Goal: Transaction & Acquisition: Purchase product/service

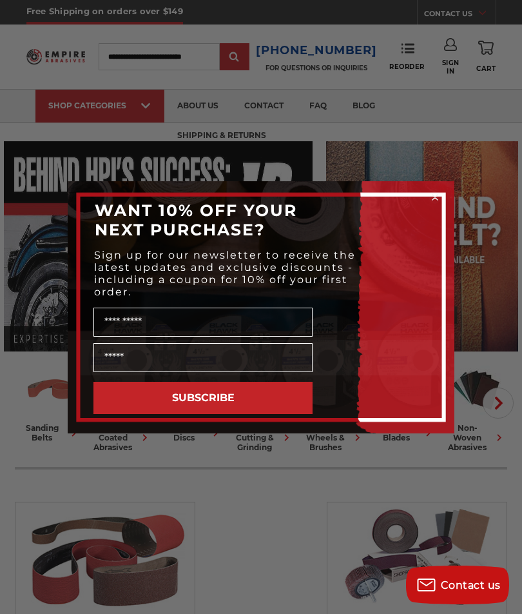
click at [439, 191] on circle "Close dialog" at bounding box center [435, 197] width 12 height 12
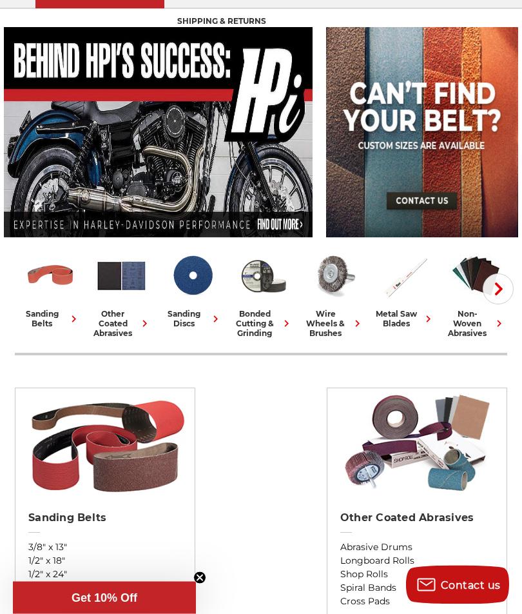
scroll to position [113, 0]
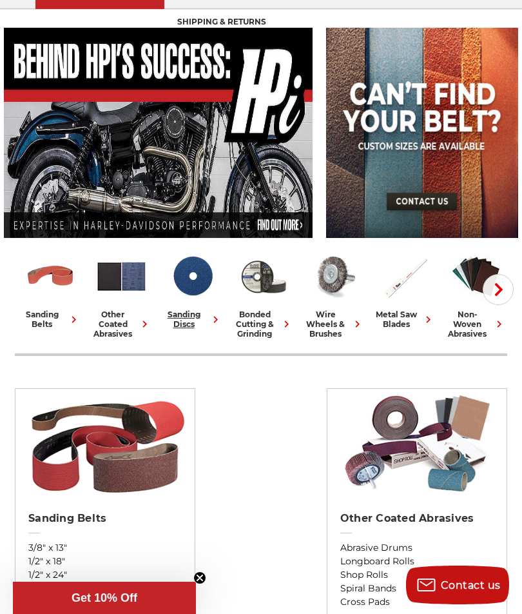
click at [208, 271] on img at bounding box center [193, 277] width 54 height 54
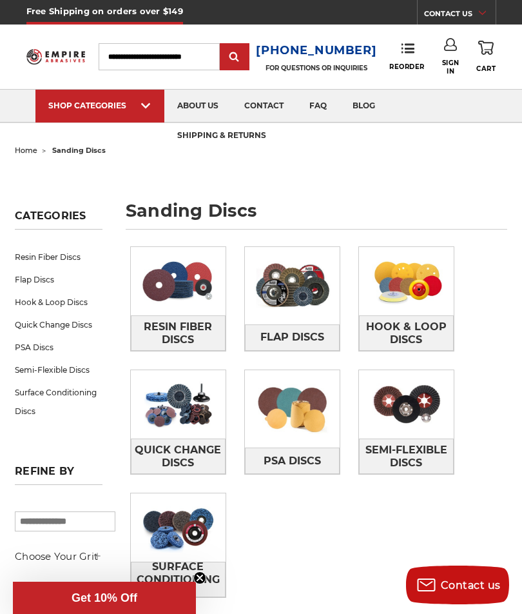
click at [192, 301] on img at bounding box center [178, 281] width 95 height 68
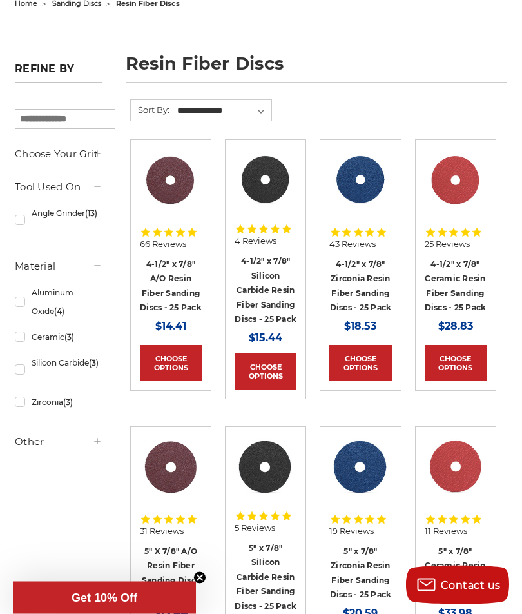
scroll to position [135, 0]
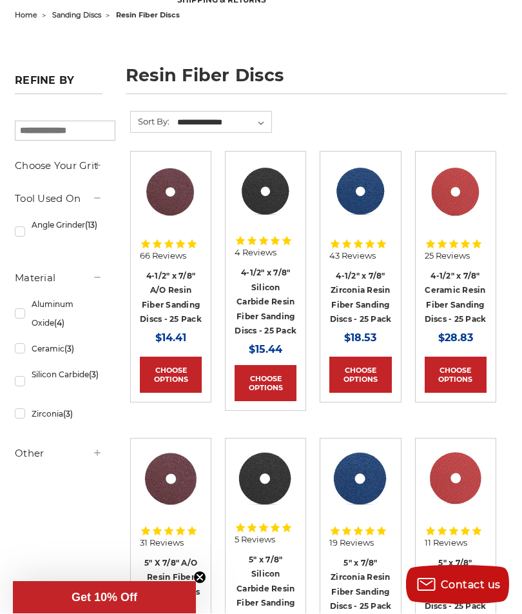
click at [372, 290] on link "4-1/2" x 7/8" Zirconia Resin Fiber Sanding Discs - 25 Pack" at bounding box center [361, 298] width 62 height 54
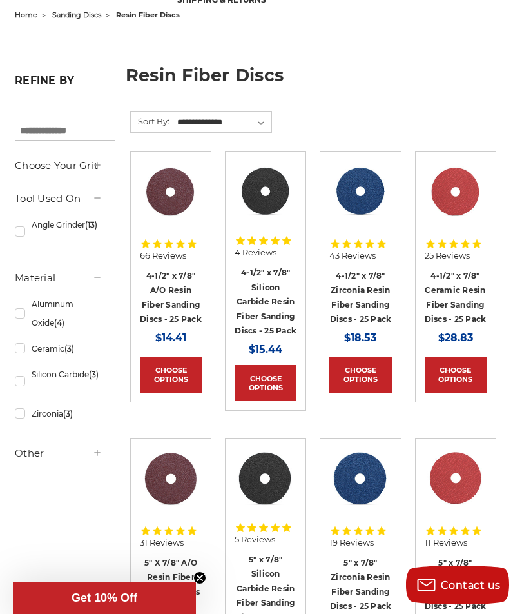
click at [184, 291] on link "4-1/2" x 7/8" A/O Resin Fiber Sanding Discs - 25 Pack" at bounding box center [171, 298] width 62 height 54
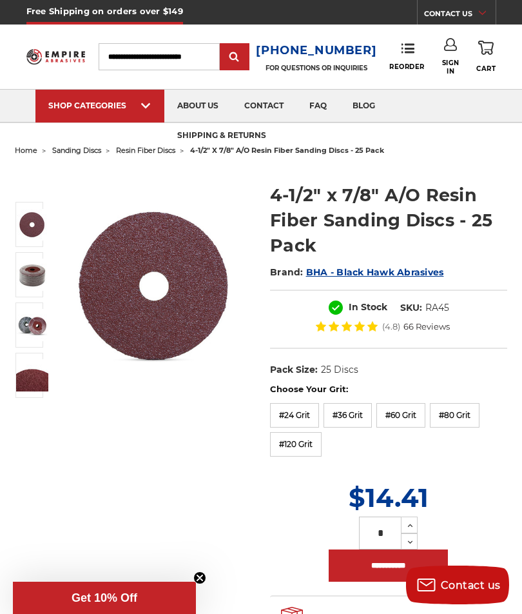
click at [360, 417] on label "#36 Grit" at bounding box center [348, 415] width 48 height 25
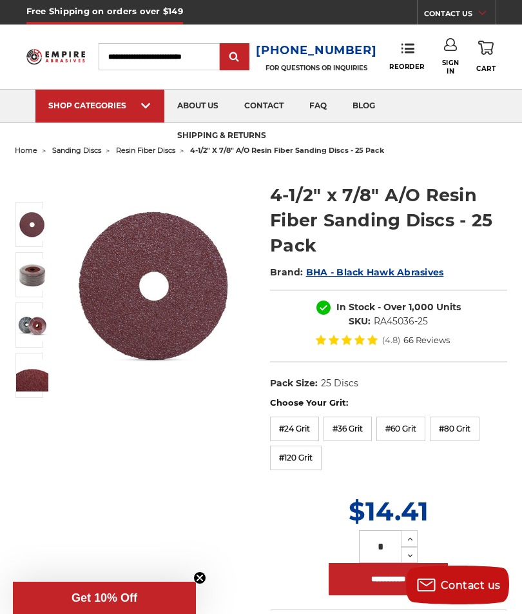
click at [217, 57] on input "Search" at bounding box center [159, 56] width 121 height 27
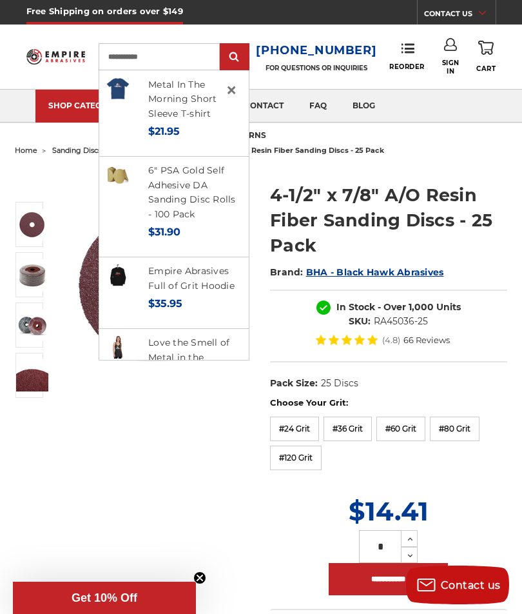
type input "**********"
click at [248, 57] on input "submit" at bounding box center [235, 57] width 26 height 26
